Goal: Find specific page/section: Find specific page/section

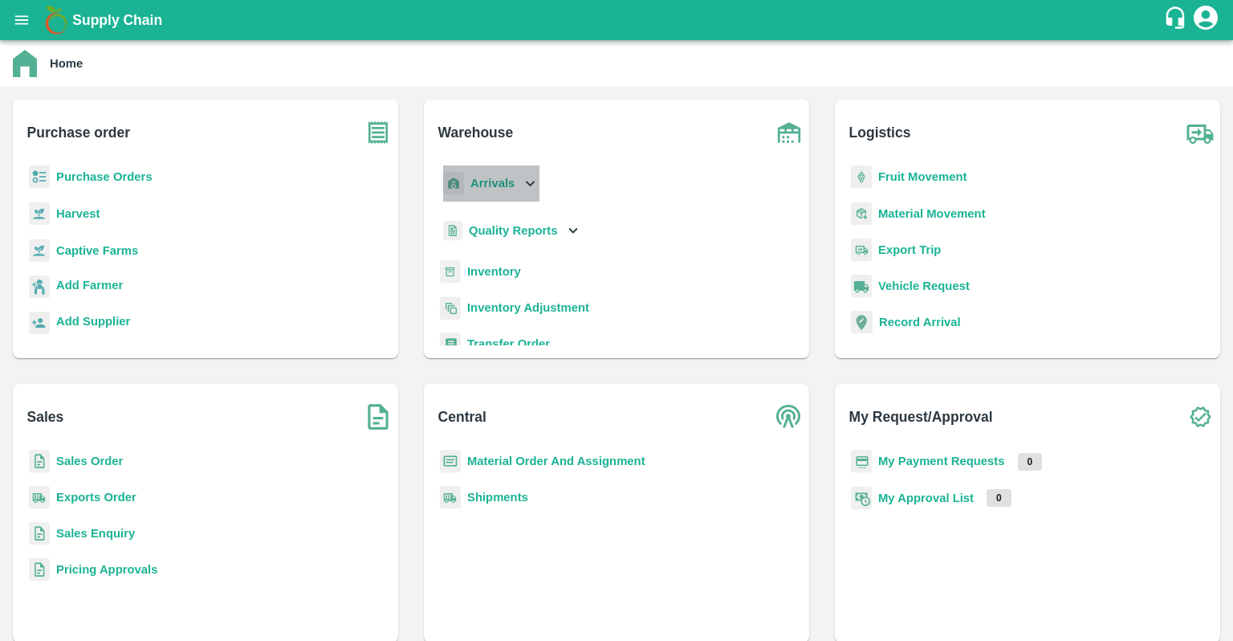
click at [528, 188] on icon at bounding box center [530, 183] width 18 height 18
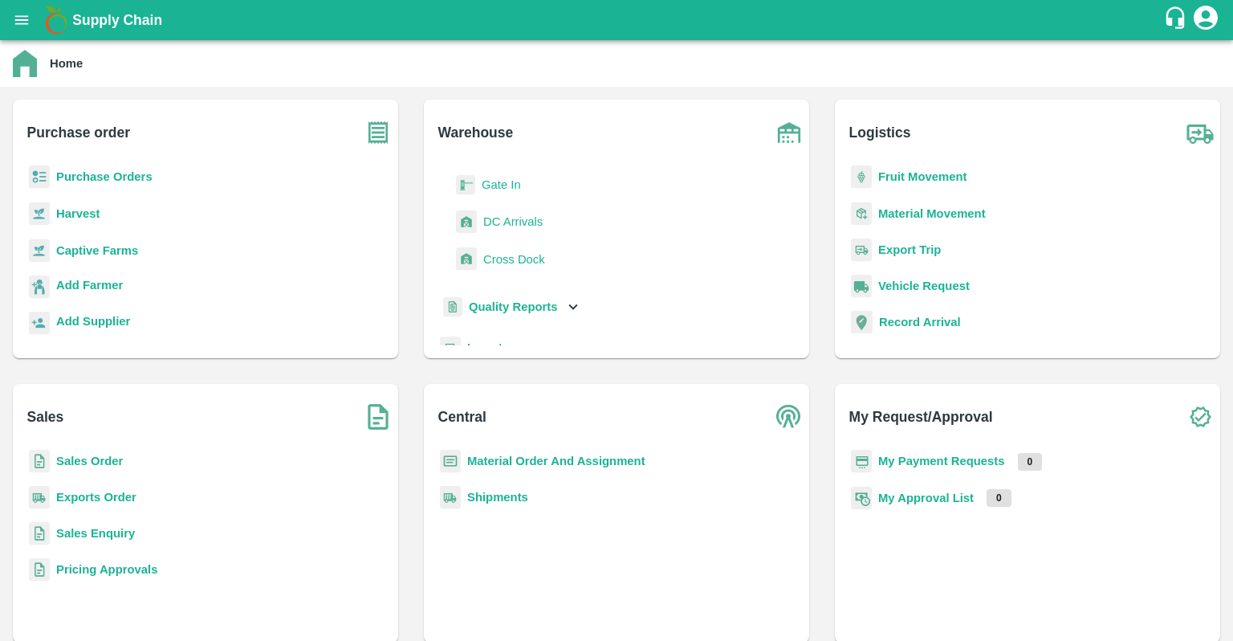
scroll to position [39, 0]
click at [573, 302] on icon at bounding box center [574, 304] width 18 height 18
click at [938, 467] on b "My Payment Requests" at bounding box center [942, 461] width 127 height 13
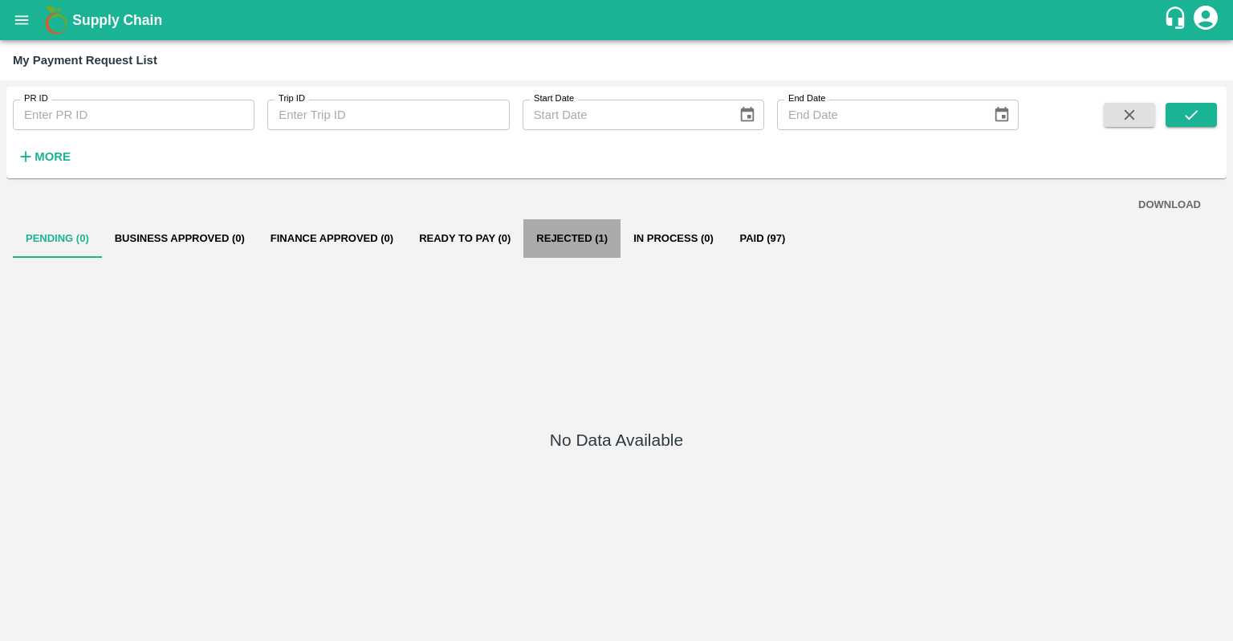
click at [588, 247] on button "Rejected (1)" at bounding box center [572, 238] width 97 height 39
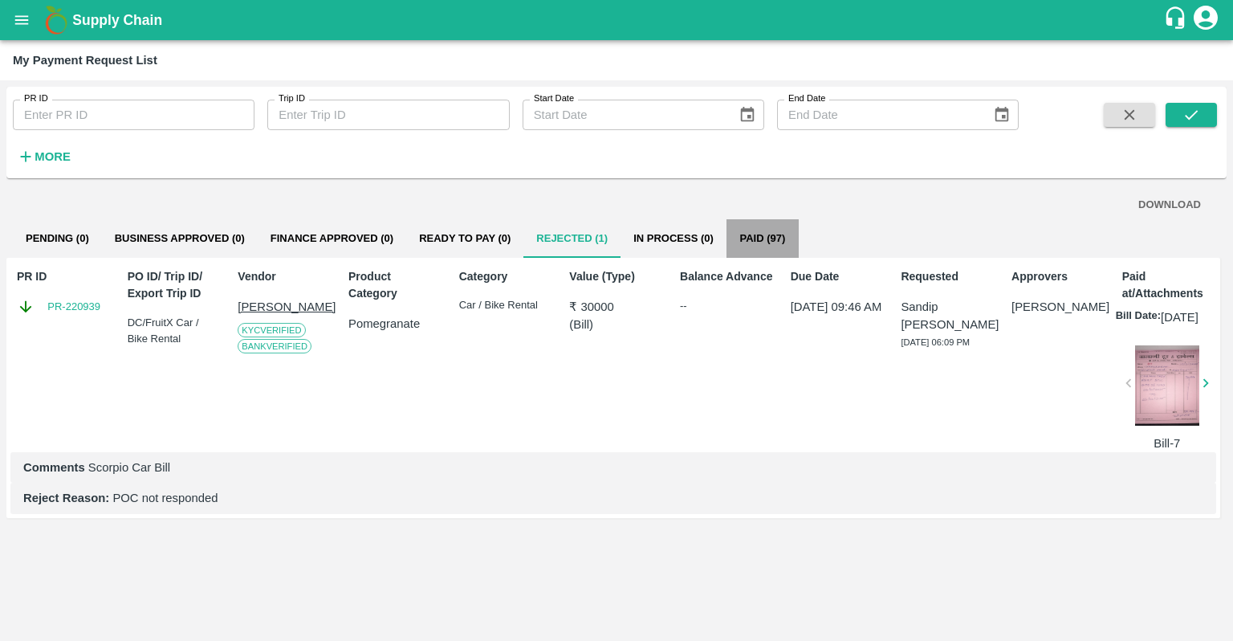
click at [768, 234] on button "Paid (97)" at bounding box center [763, 238] width 72 height 39
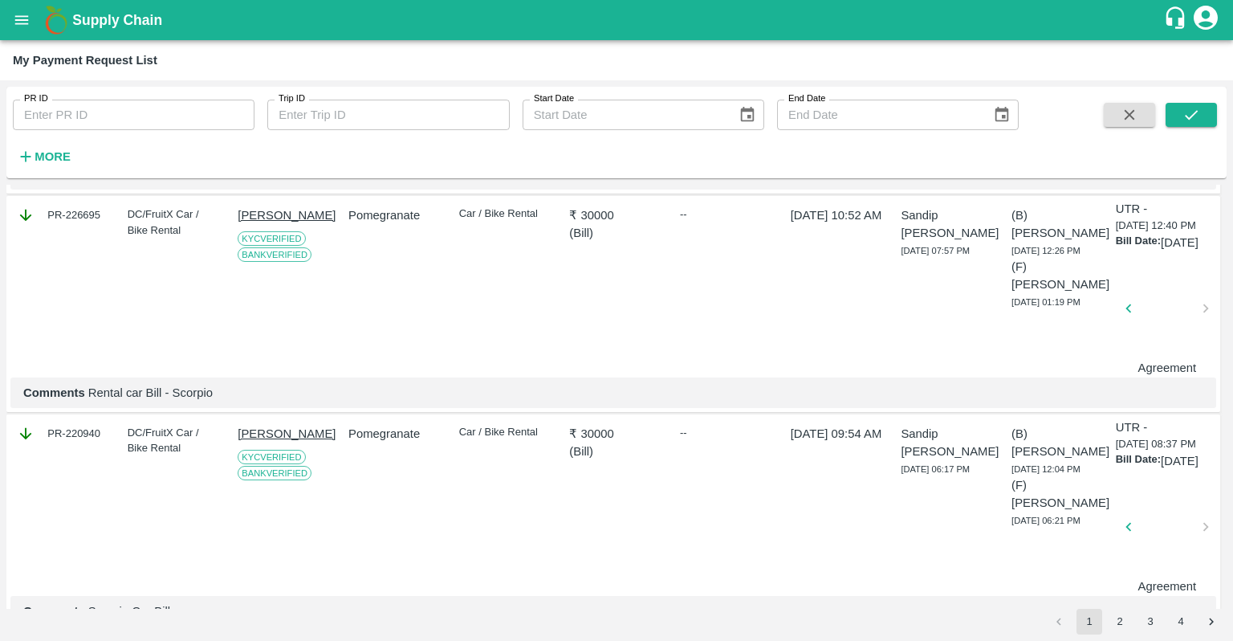
scroll to position [328, 0]
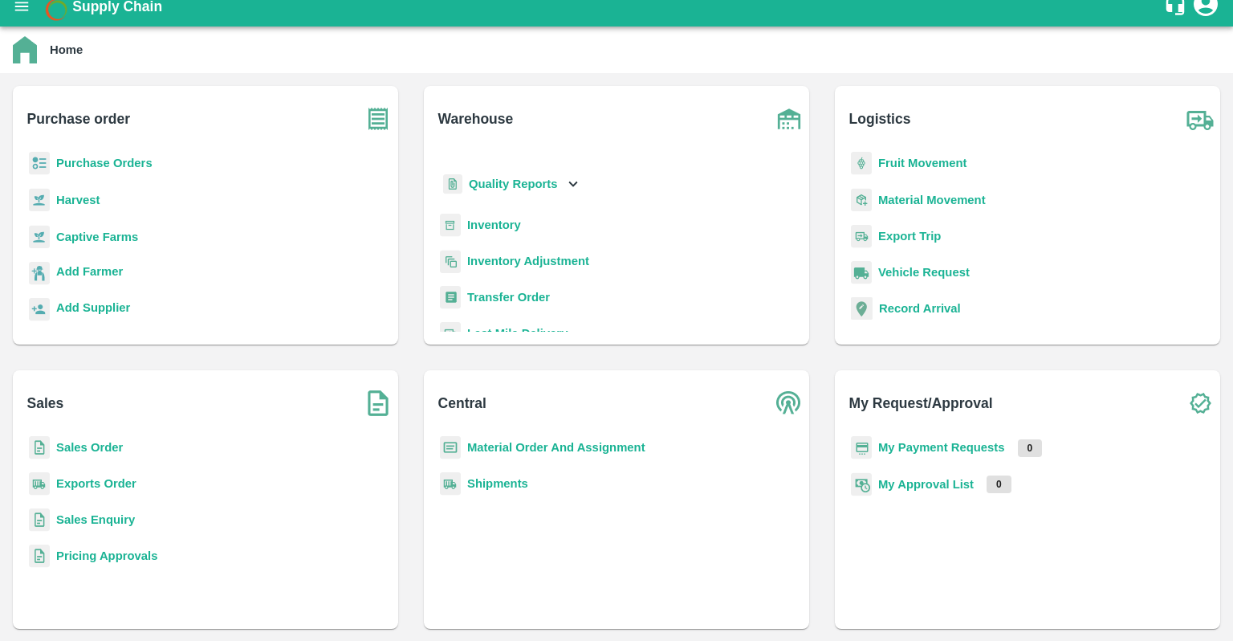
scroll to position [28, 0]
click at [492, 233] on b "Inventory" at bounding box center [494, 229] width 54 height 13
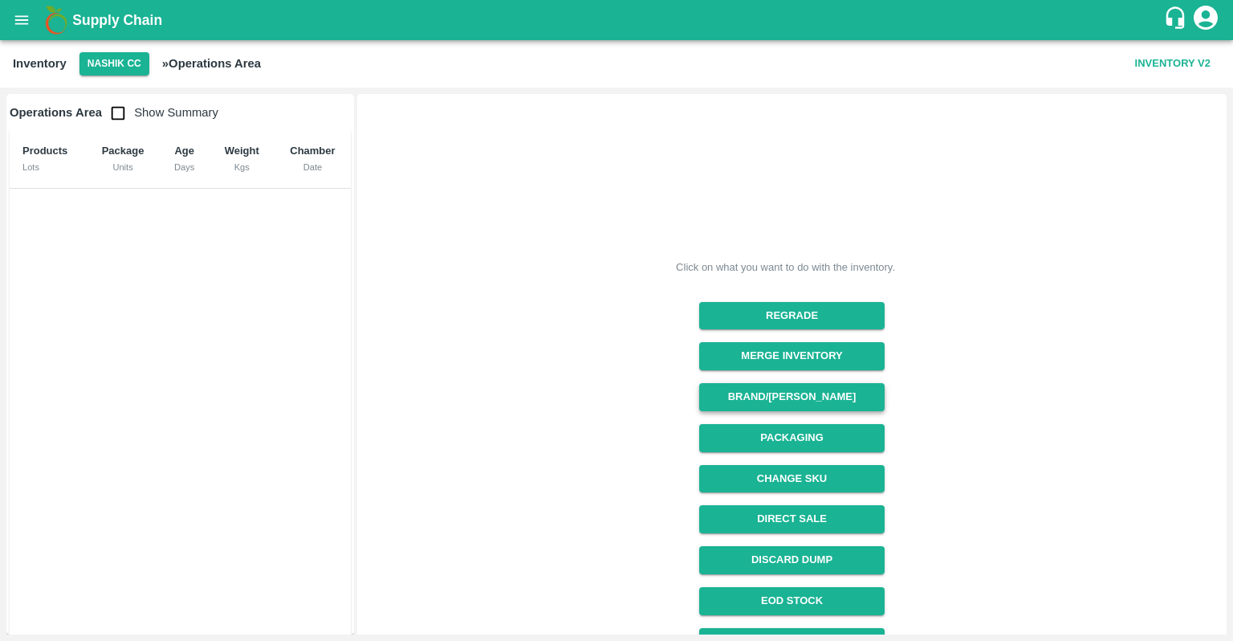
scroll to position [109, 0]
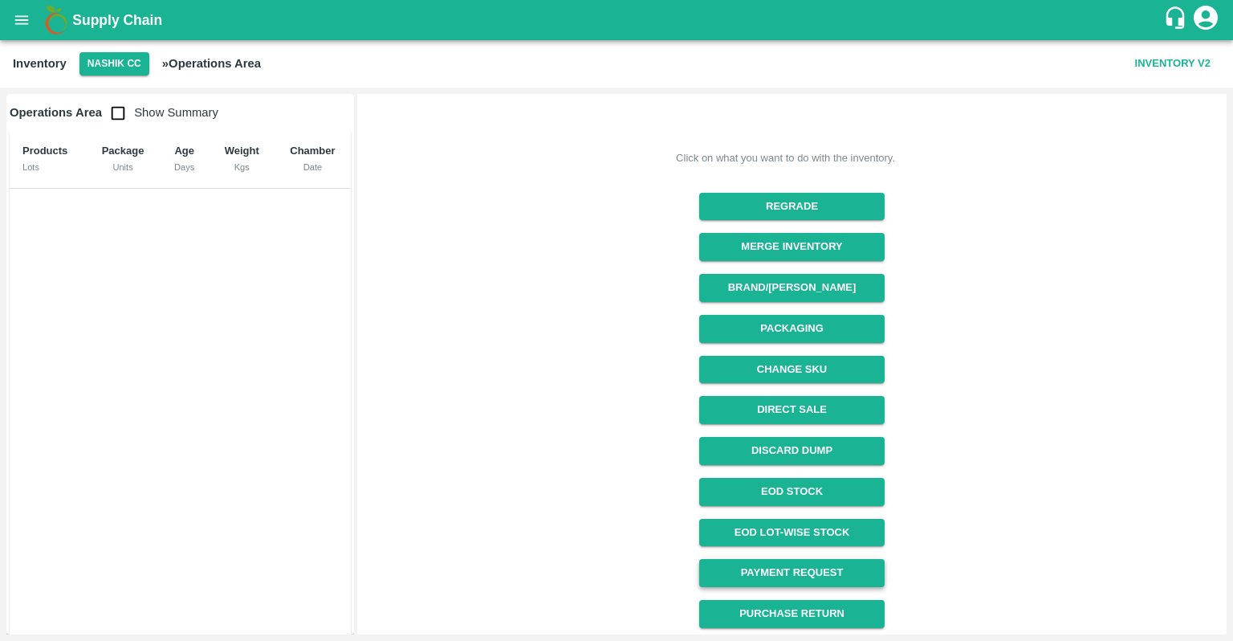
click at [762, 565] on link "Payment Request" at bounding box center [791, 573] width 185 height 28
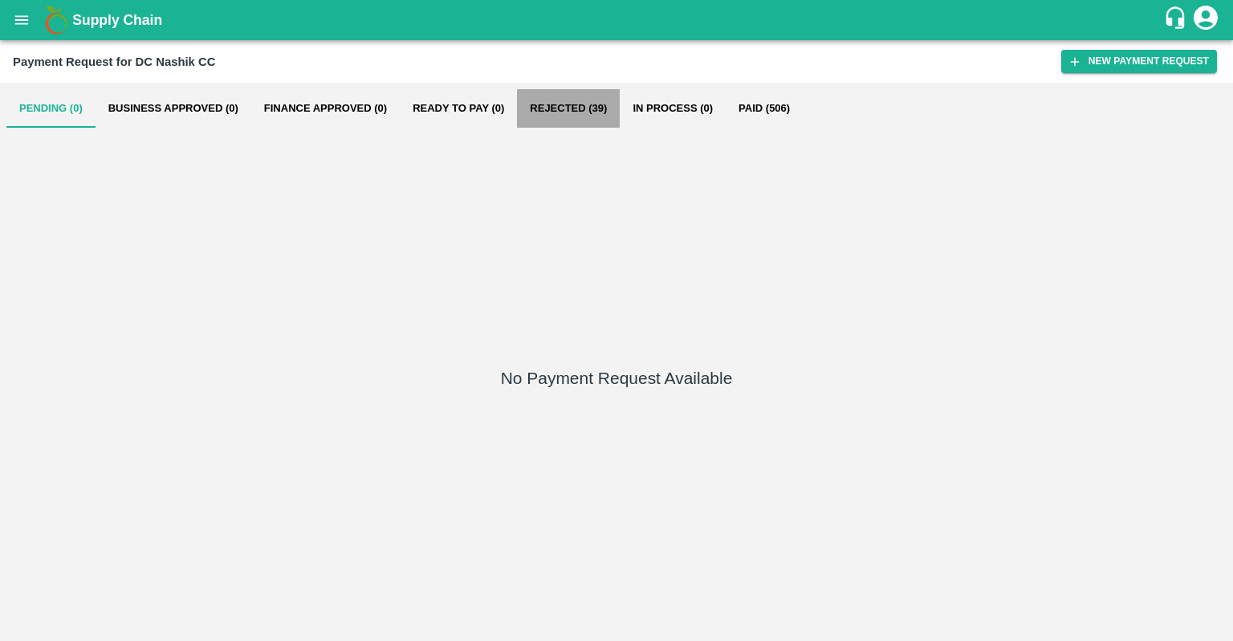
click at [561, 103] on button "Rejected (39)" at bounding box center [568, 108] width 103 height 39
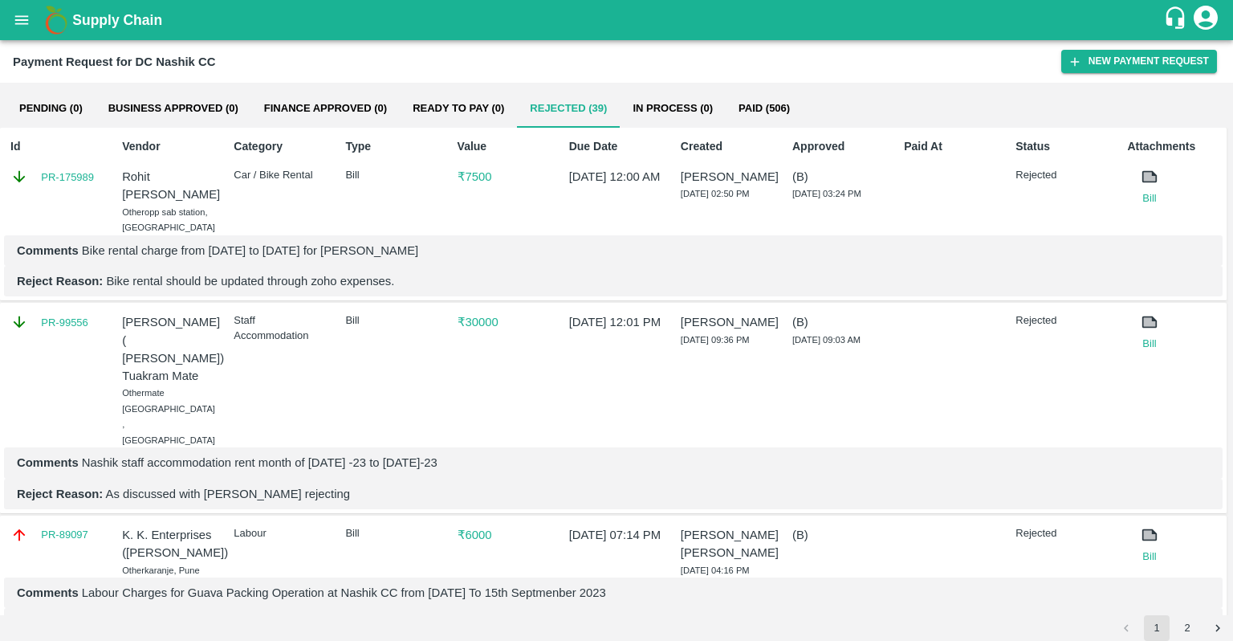
click at [201, 53] on h2 "Payment Request for DC Nashik CC" at bounding box center [114, 61] width 202 height 21
click at [751, 109] on button "Paid (506)" at bounding box center [764, 108] width 77 height 39
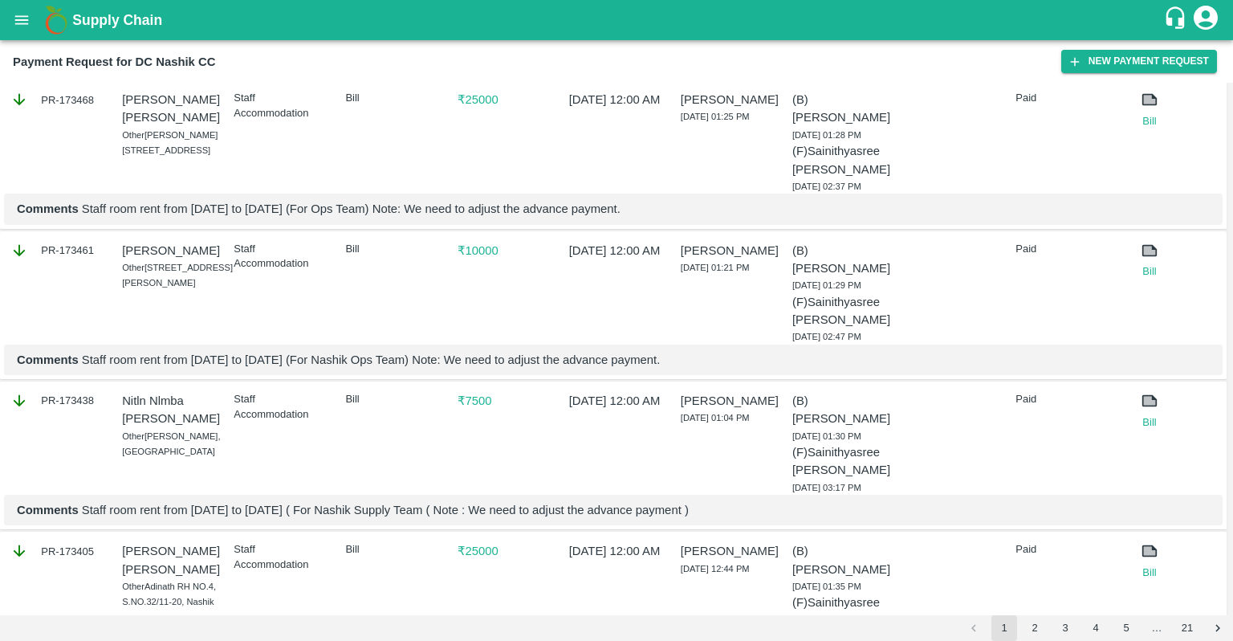
scroll to position [3137, 0]
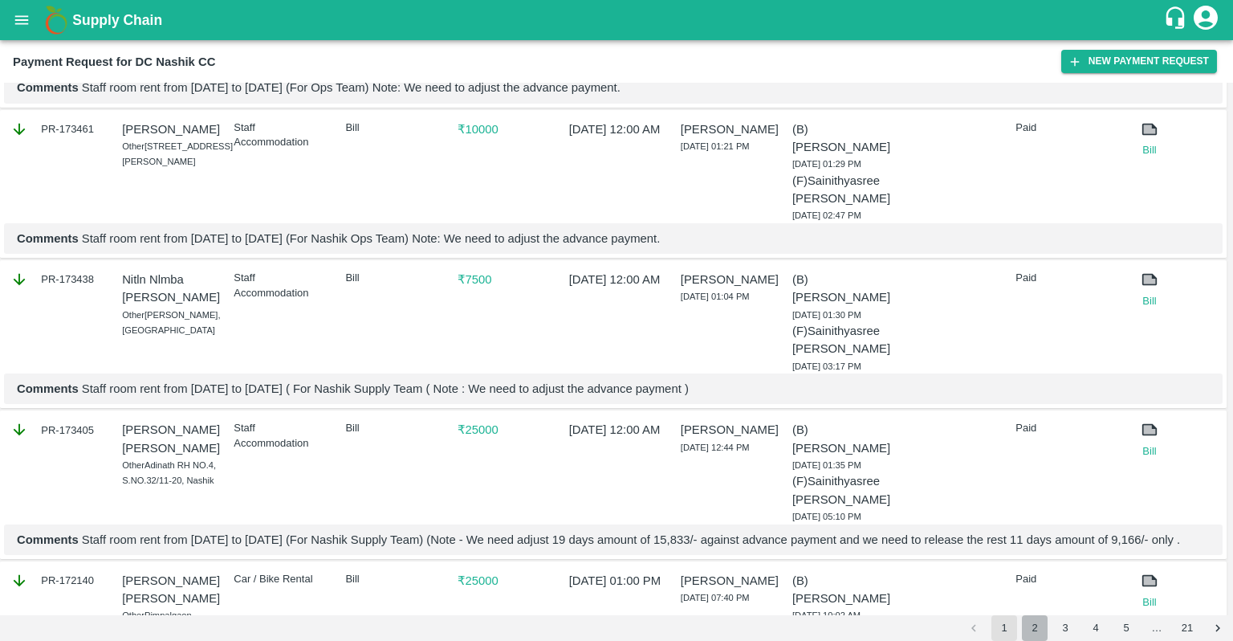
click at [1041, 626] on button "2" at bounding box center [1035, 628] width 26 height 26
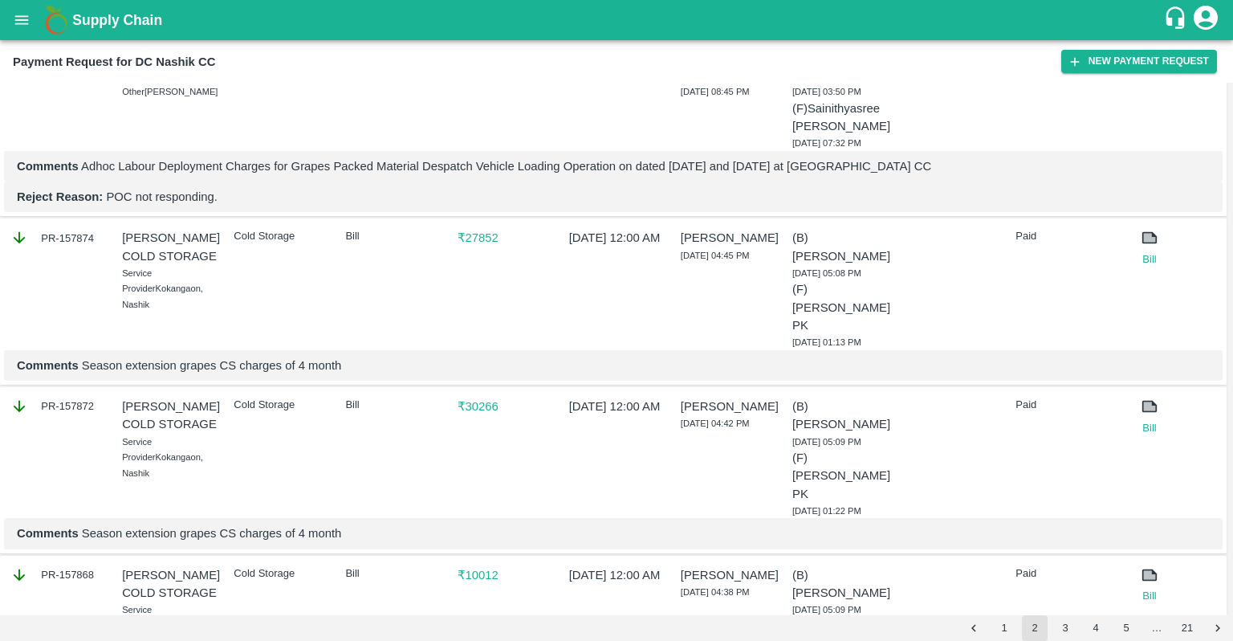
scroll to position [2794, 0]
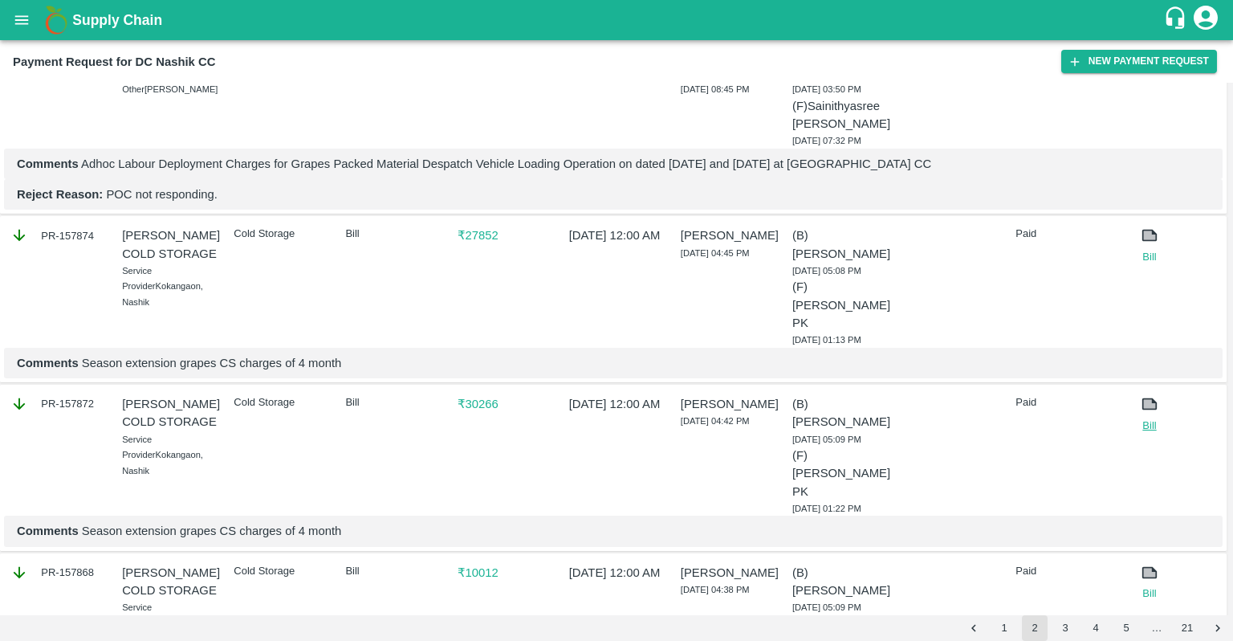
click at [1144, 418] on link "Bill" at bounding box center [1149, 426] width 44 height 16
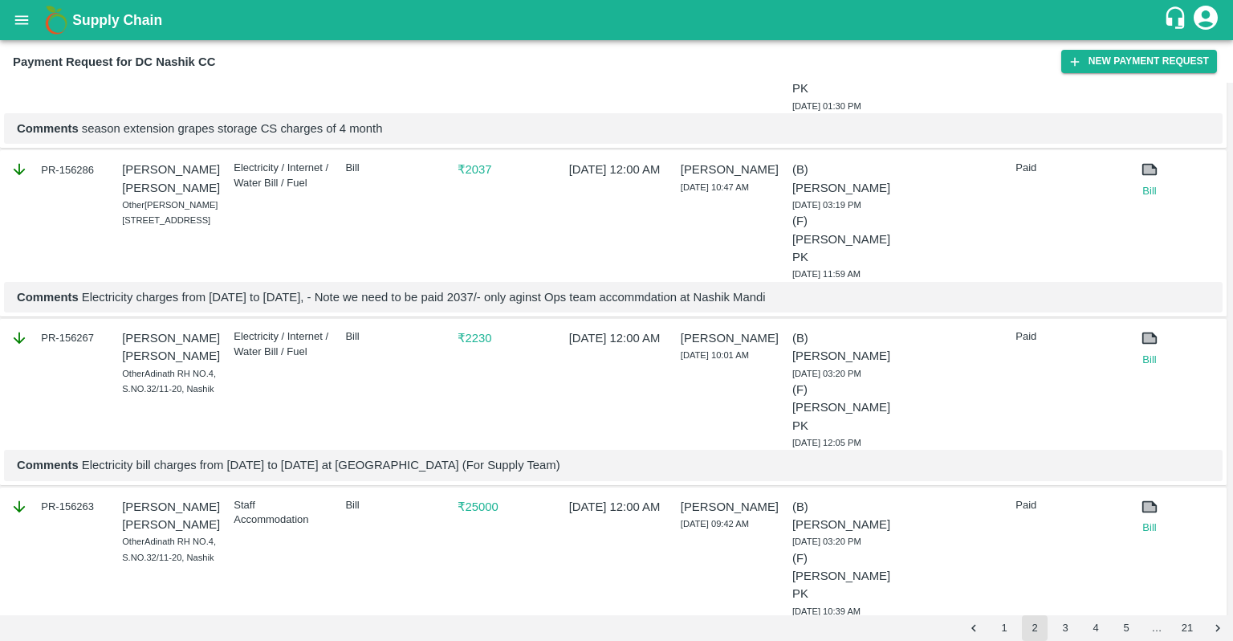
scroll to position [3454, 0]
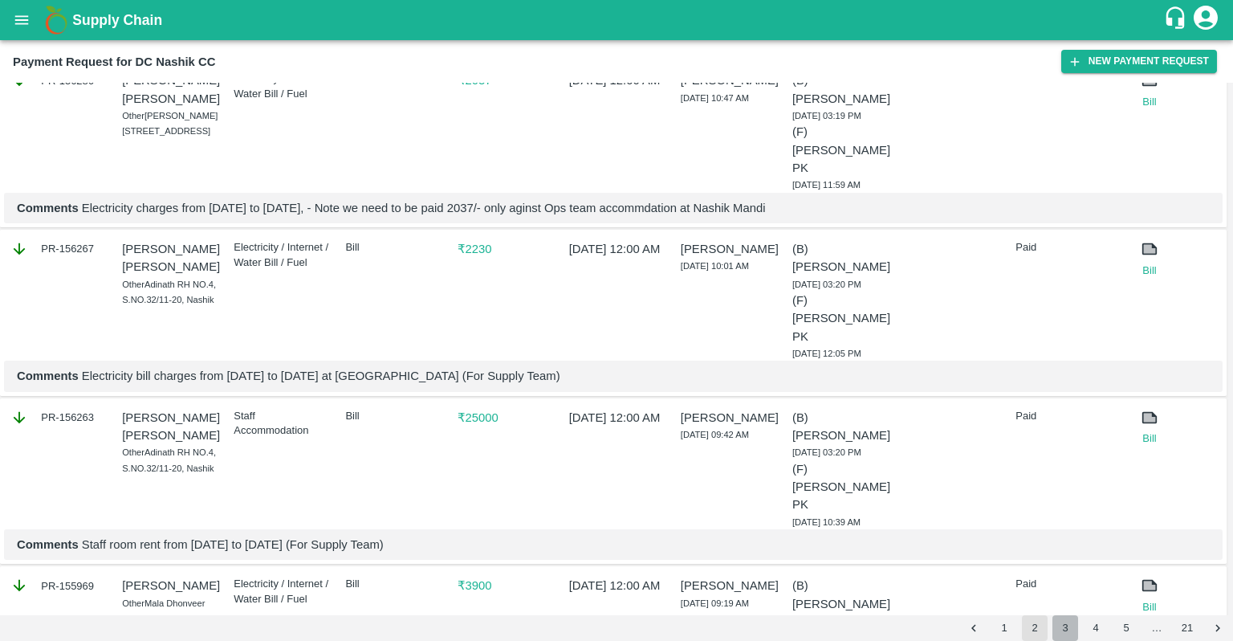
click at [1060, 624] on button "3" at bounding box center [1066, 628] width 26 height 26
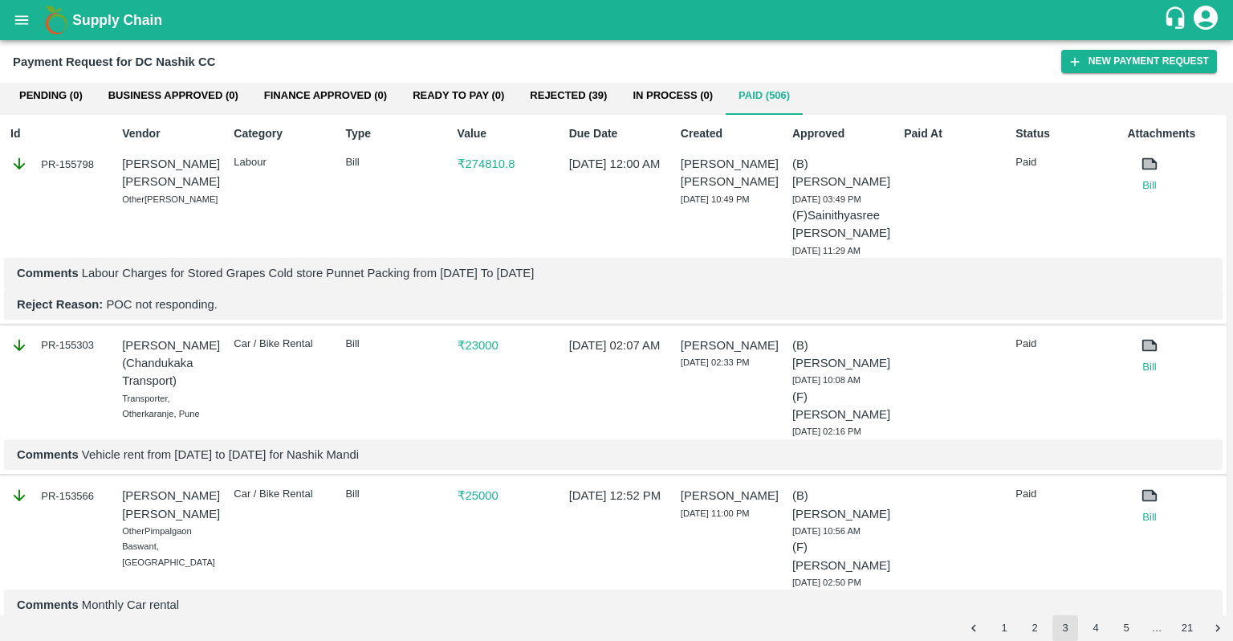
scroll to position [13, 0]
click at [143, 487] on p "Yogesh Ashokrao Gaikwad" at bounding box center [170, 505] width 96 height 36
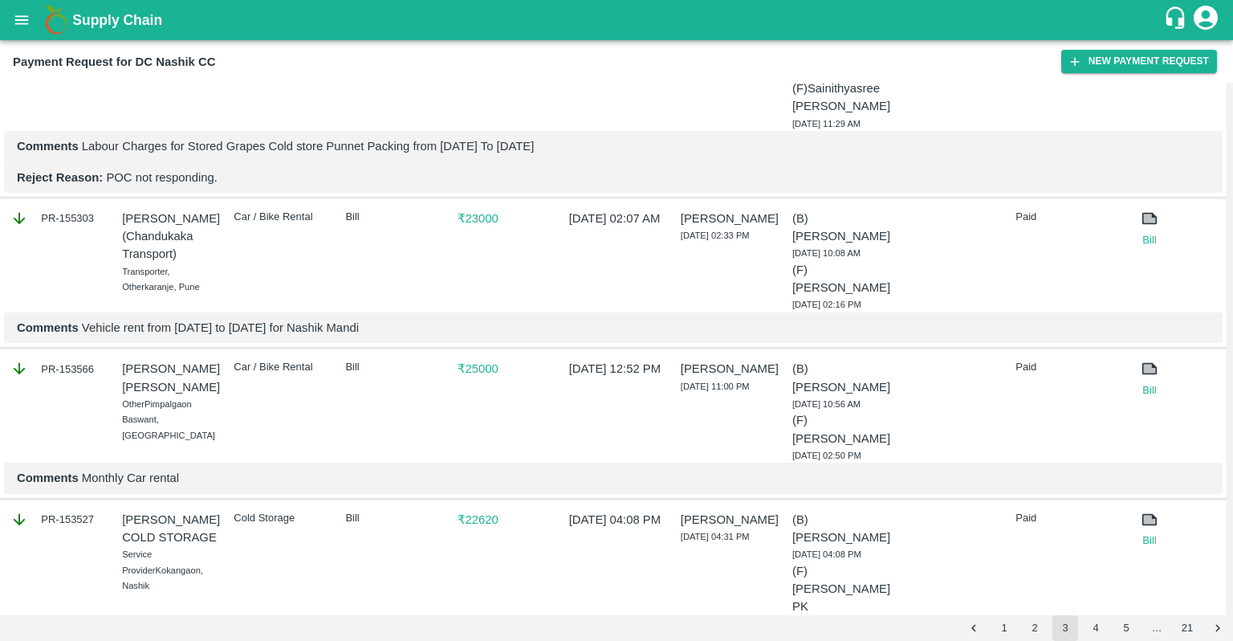
scroll to position [141, 0]
drag, startPoint x: 130, startPoint y: 350, endPoint x: 204, endPoint y: 361, distance: 74.7
click at [204, 361] on p "Yogesh Ashokrao Gaikwad" at bounding box center [170, 377] width 96 height 36
click at [239, 372] on div "Car / Bike Rental" at bounding box center [278, 407] width 102 height 109
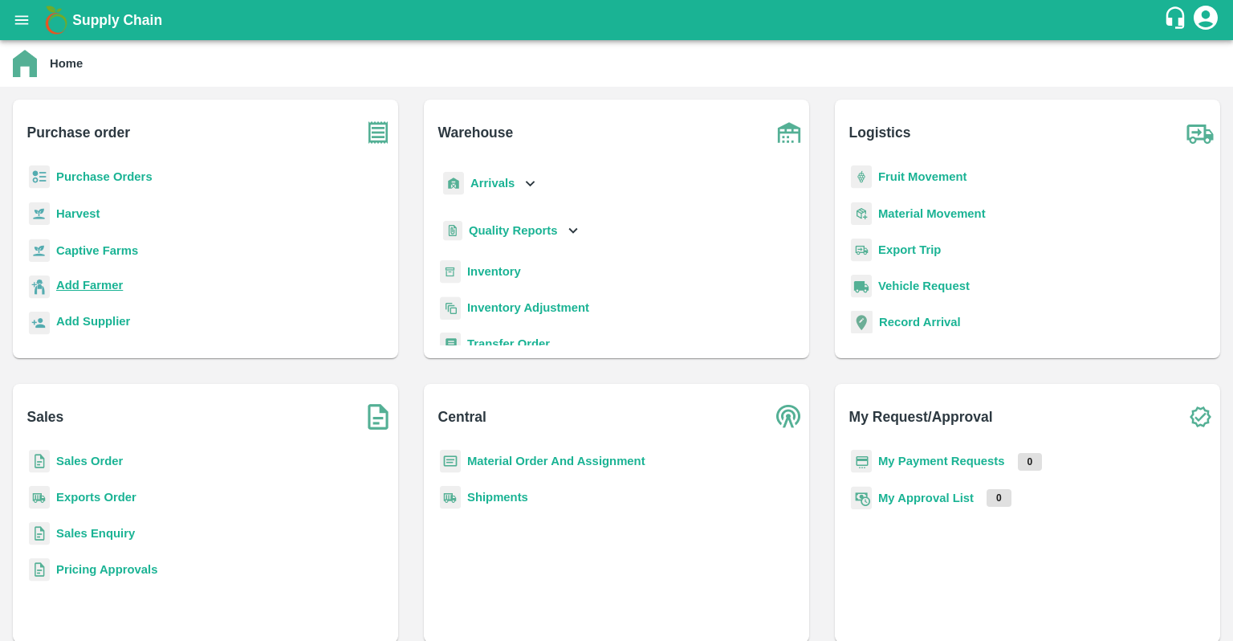
click at [87, 279] on b "Add Farmer" at bounding box center [89, 285] width 67 height 13
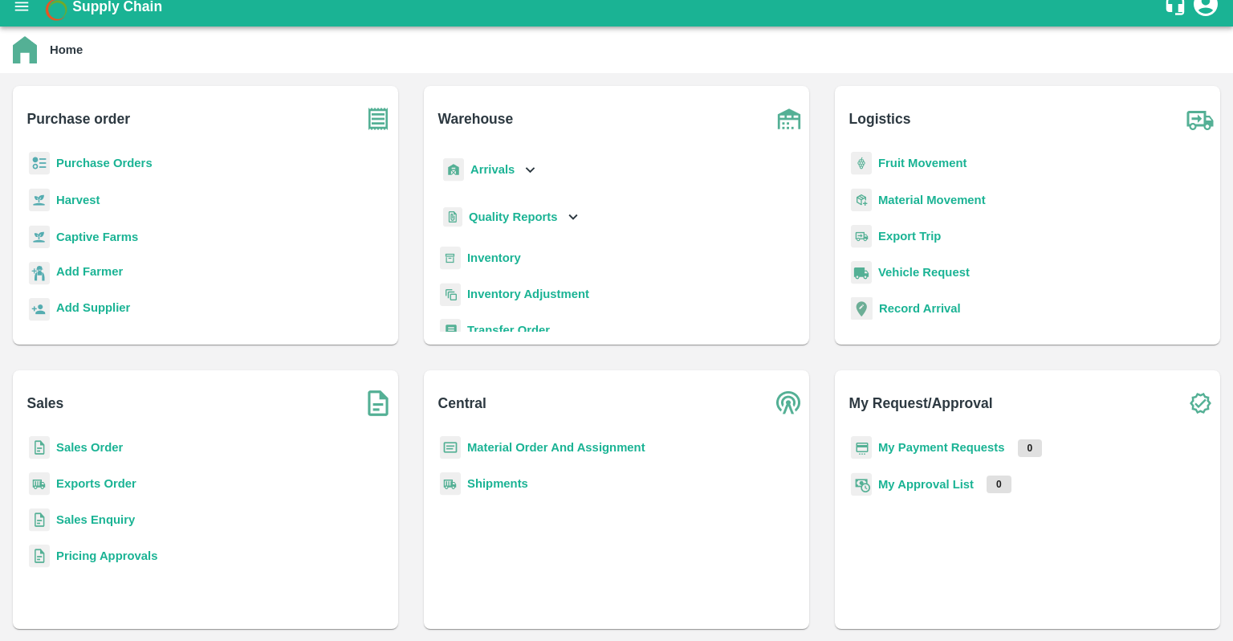
click at [83, 553] on b "Pricing Approvals" at bounding box center [106, 555] width 101 height 13
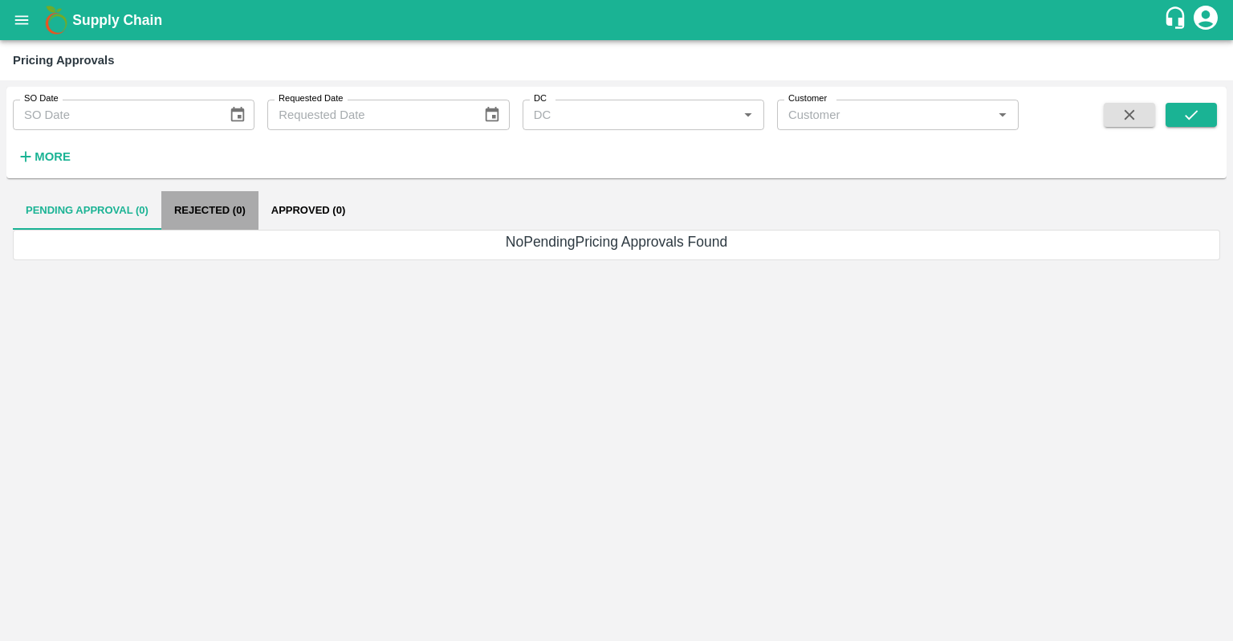
click at [222, 207] on button "Rejected (0)" at bounding box center [209, 210] width 97 height 39
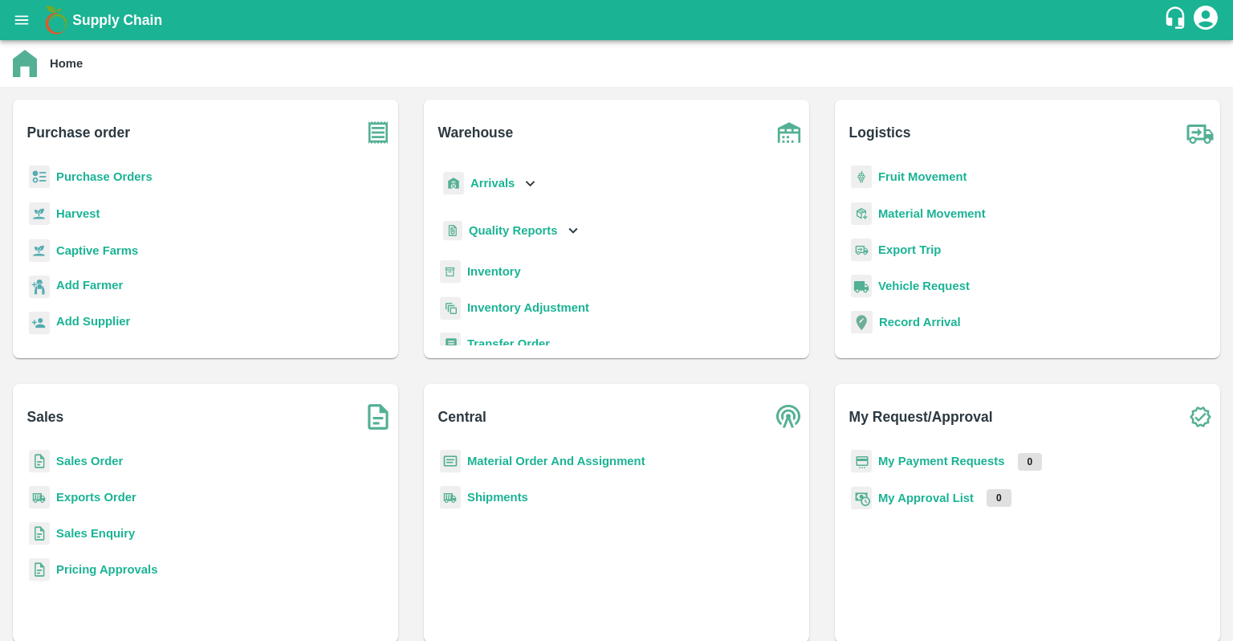
click at [105, 169] on p "Purchase Orders" at bounding box center [104, 177] width 96 height 18
click at [104, 173] on b "Purchase Orders" at bounding box center [104, 176] width 96 height 13
click at [101, 181] on b "Purchase Orders" at bounding box center [104, 176] width 96 height 13
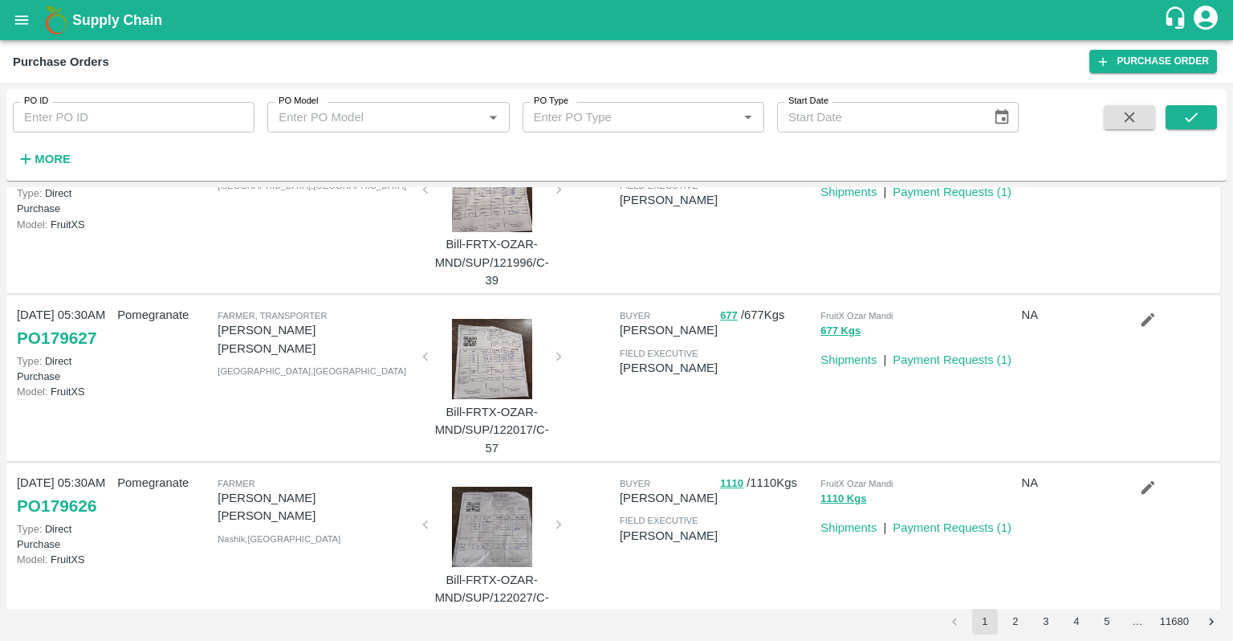
scroll to position [1237, 0]
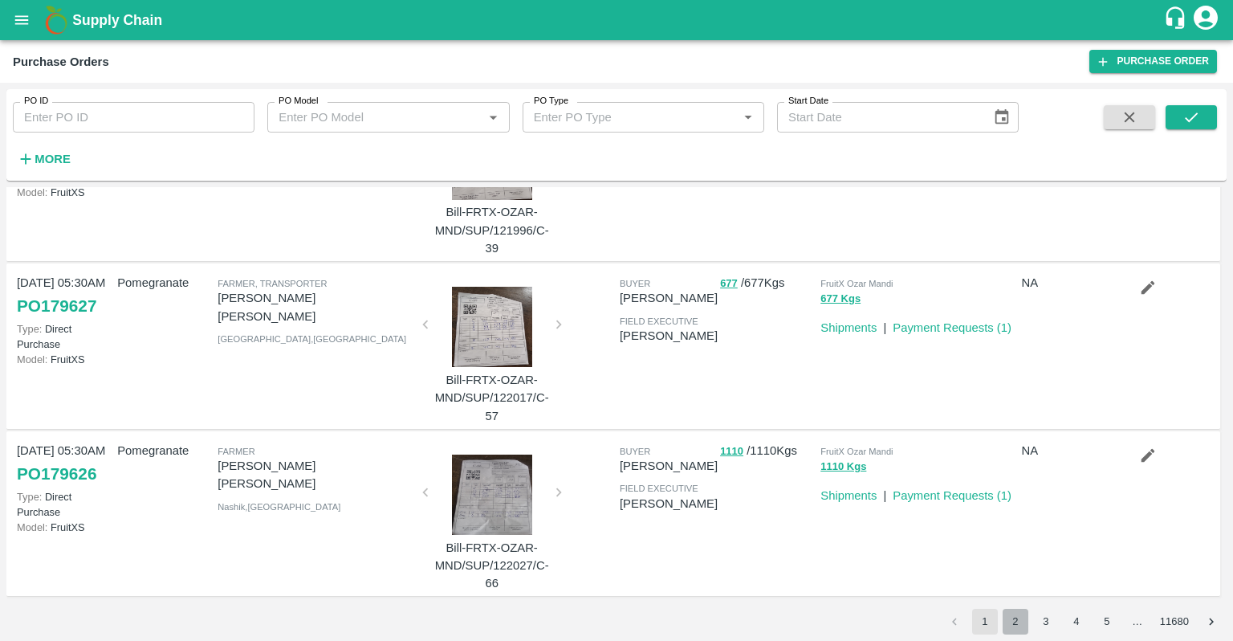
click at [1025, 618] on button "2" at bounding box center [1016, 622] width 26 height 26
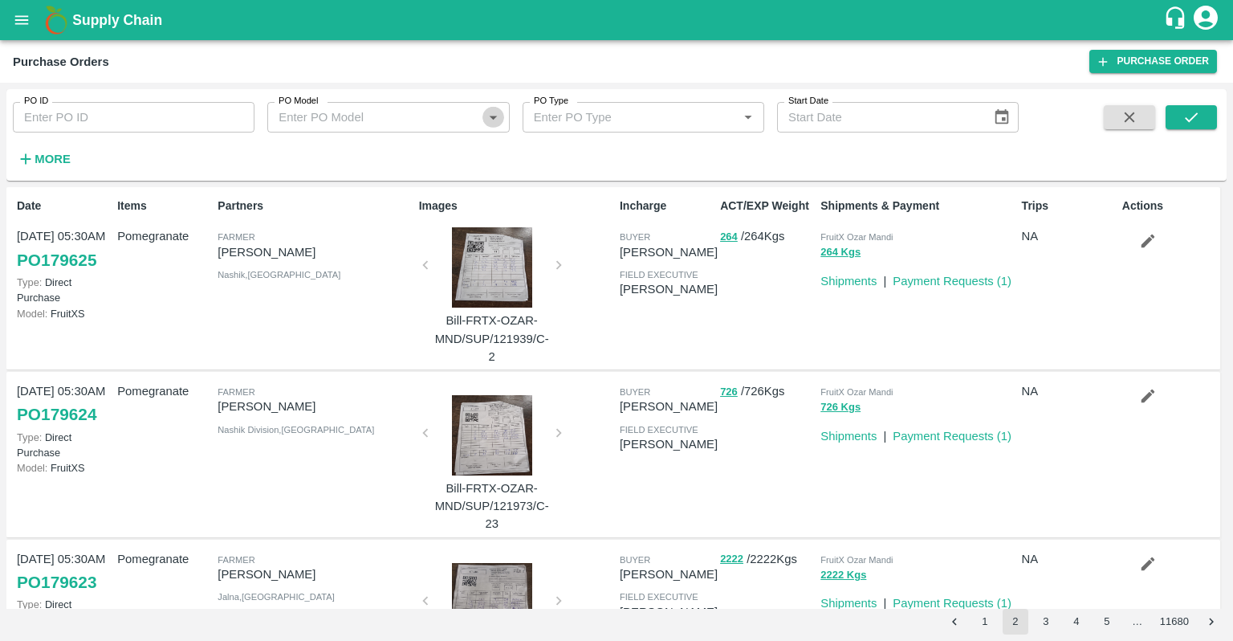
click at [496, 119] on icon "Open" at bounding box center [493, 117] width 18 height 18
click at [392, 296] on div "Partners Farmer sachin pandharinath jadhav Nashik , Maharashtra" at bounding box center [311, 278] width 201 height 174
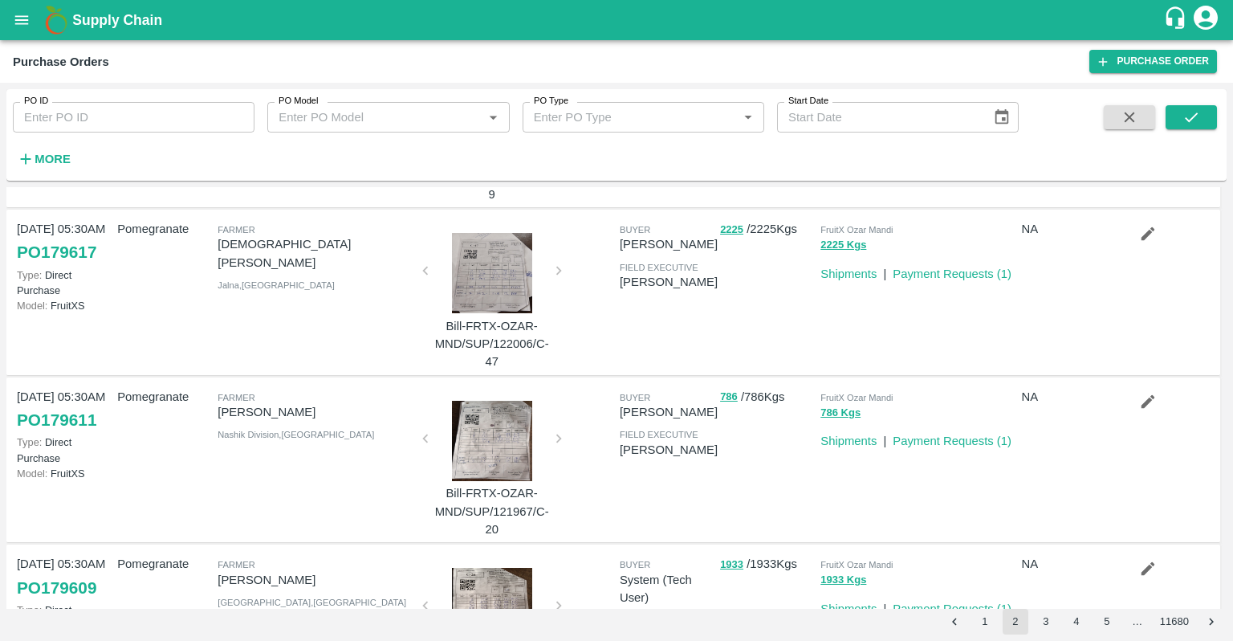
scroll to position [668, 0]
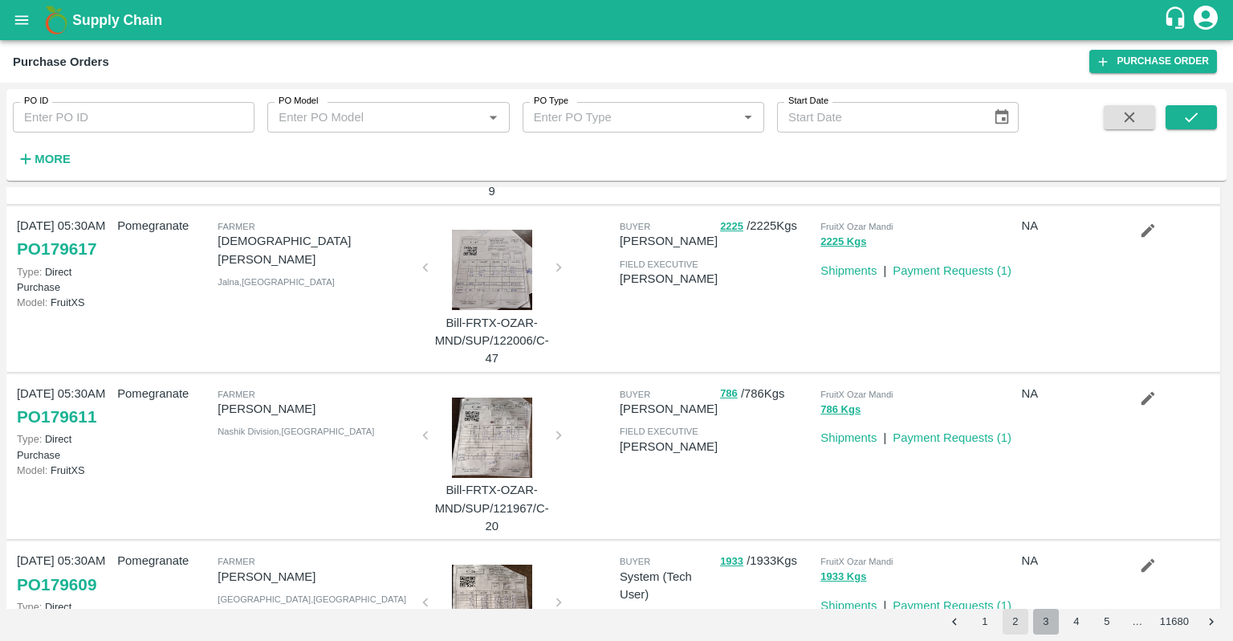
click at [1045, 625] on button "3" at bounding box center [1046, 622] width 26 height 26
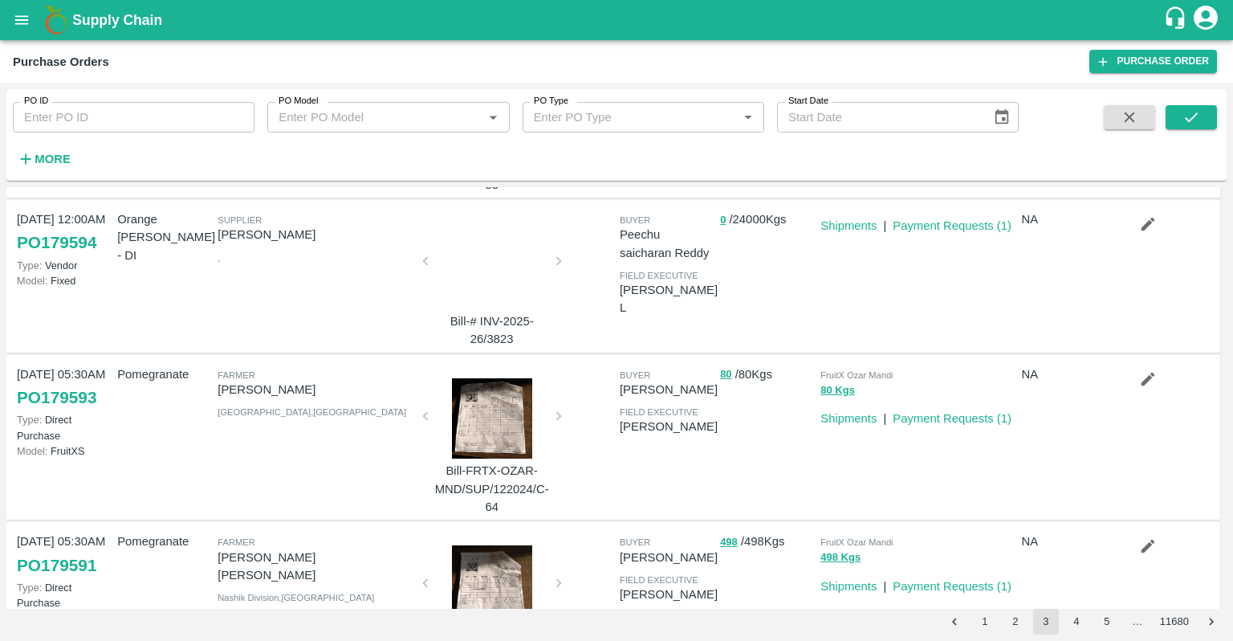
scroll to position [1229, 0]
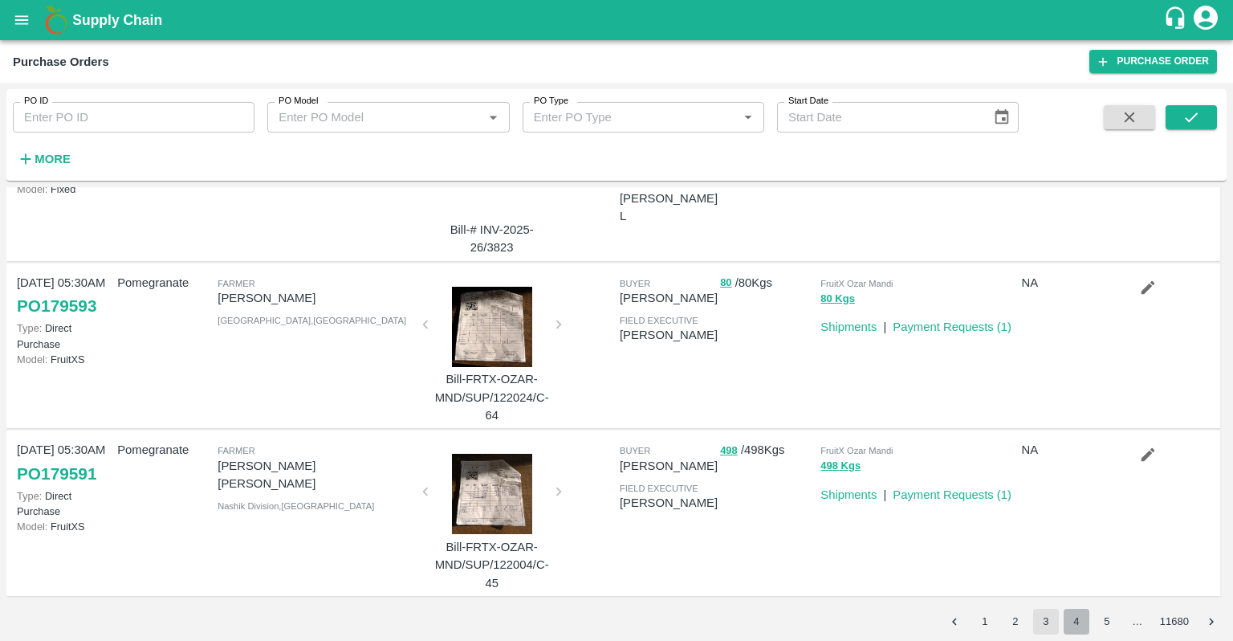
click at [1073, 622] on button "4" at bounding box center [1077, 622] width 26 height 26
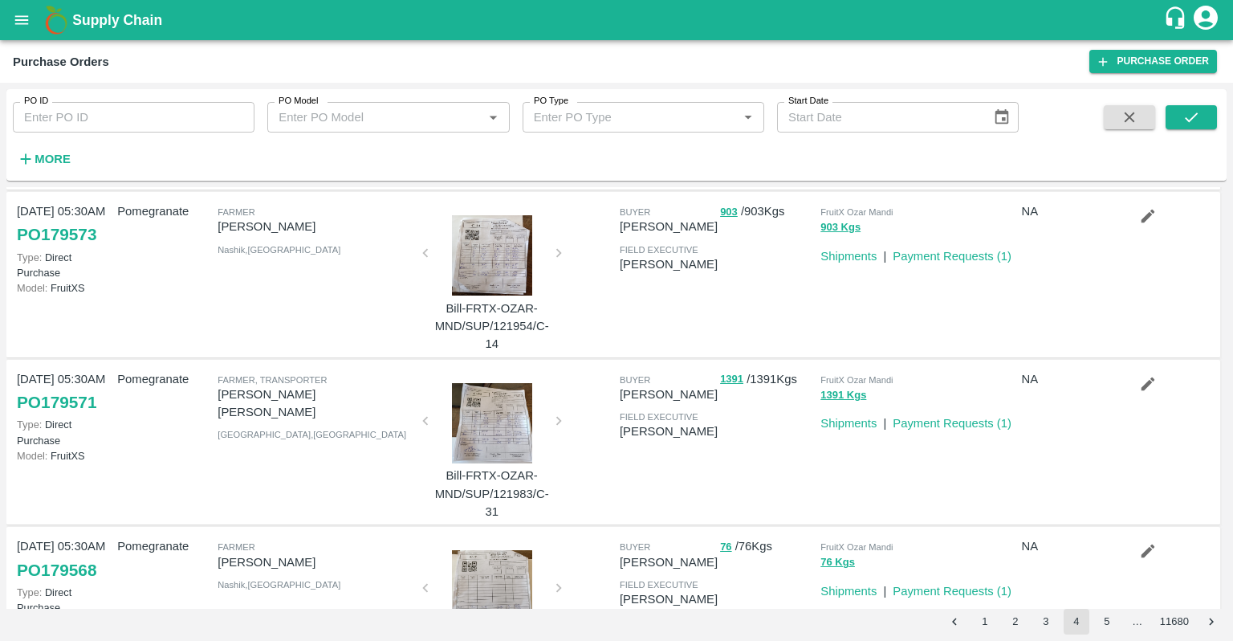
scroll to position [1251, 0]
